Goal: Task Accomplishment & Management: Manage account settings

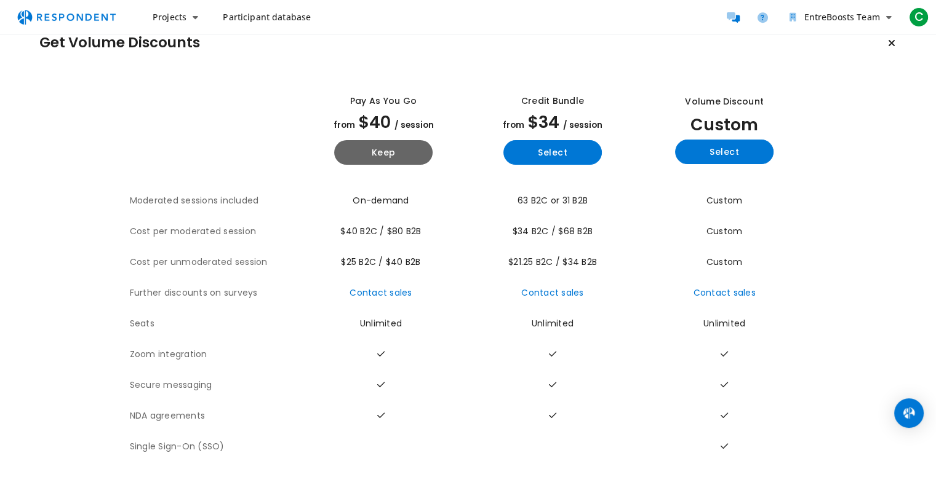
scroll to position [37, 0]
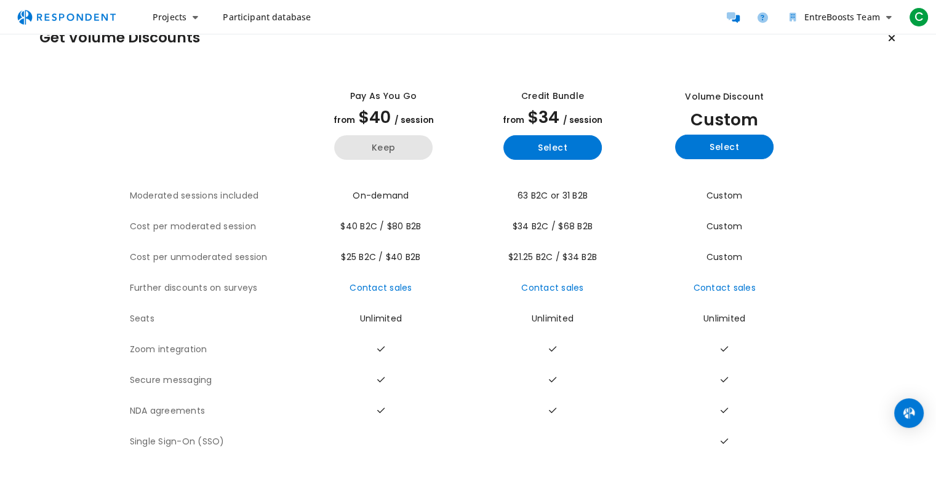
click at [394, 135] on button "Keep" at bounding box center [383, 147] width 98 height 25
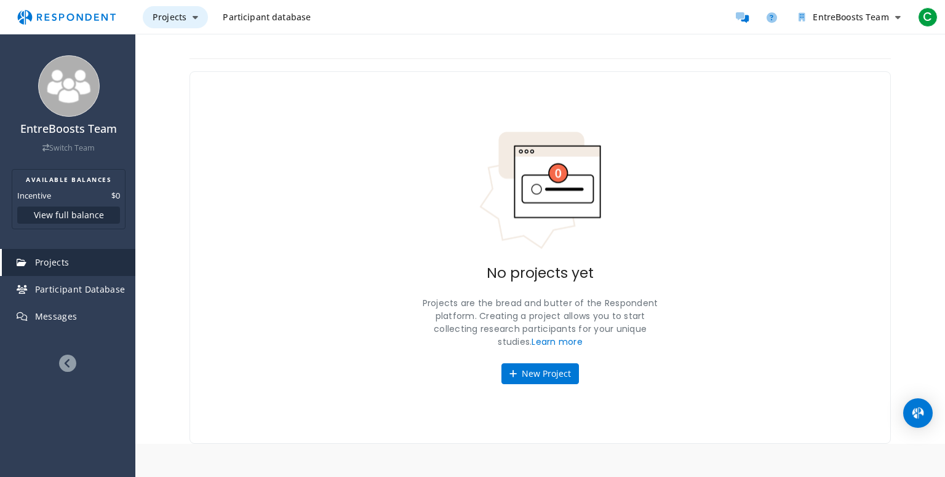
click at [179, 23] on button "Projects" at bounding box center [175, 17] width 65 height 22
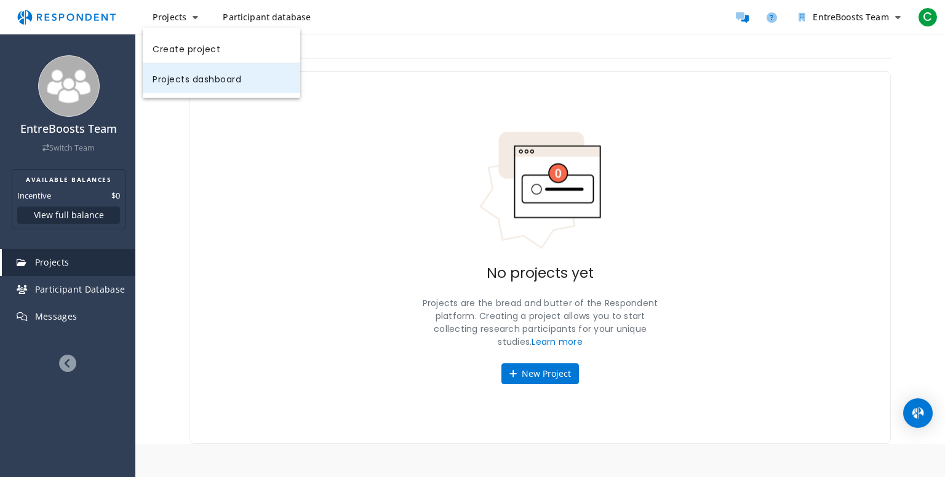
drag, startPoint x: 217, startPoint y: 86, endPoint x: 221, endPoint y: 90, distance: 7.0
click at [217, 86] on link "Projects dashboard" at bounding box center [221, 78] width 157 height 30
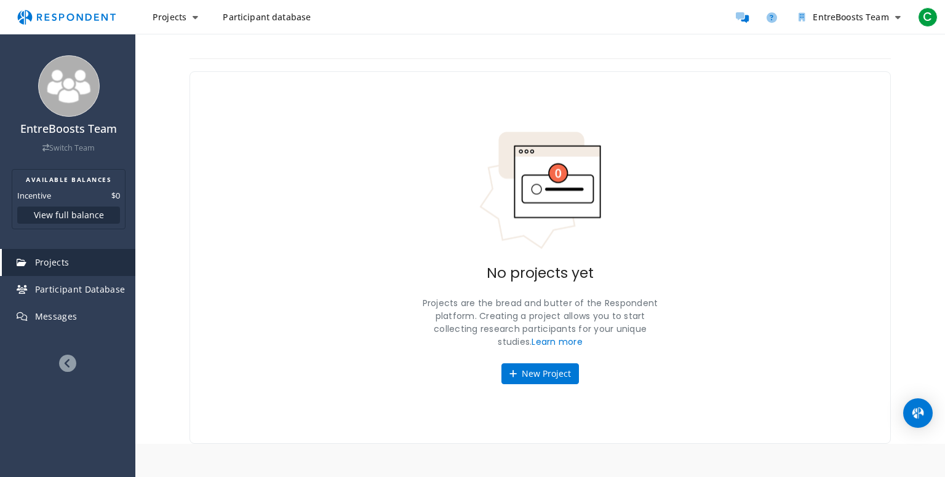
click at [281, 22] on span "Participant database" at bounding box center [267, 17] width 88 height 12
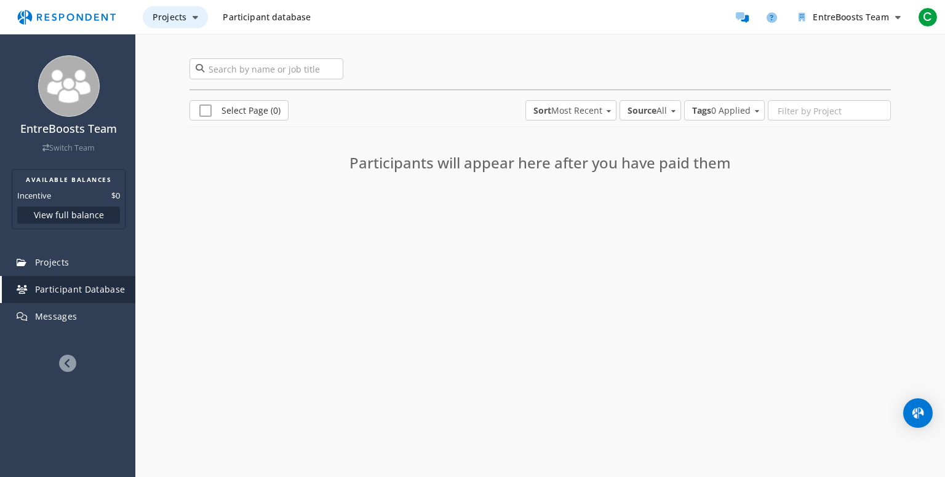
click at [197, 26] on button "Projects" at bounding box center [175, 17] width 65 height 22
click at [352, 40] on md-backdrop at bounding box center [472, 238] width 945 height 477
click at [84, 258] on link "Projects" at bounding box center [69, 262] width 134 height 27
